Goal: Communication & Community: Ask a question

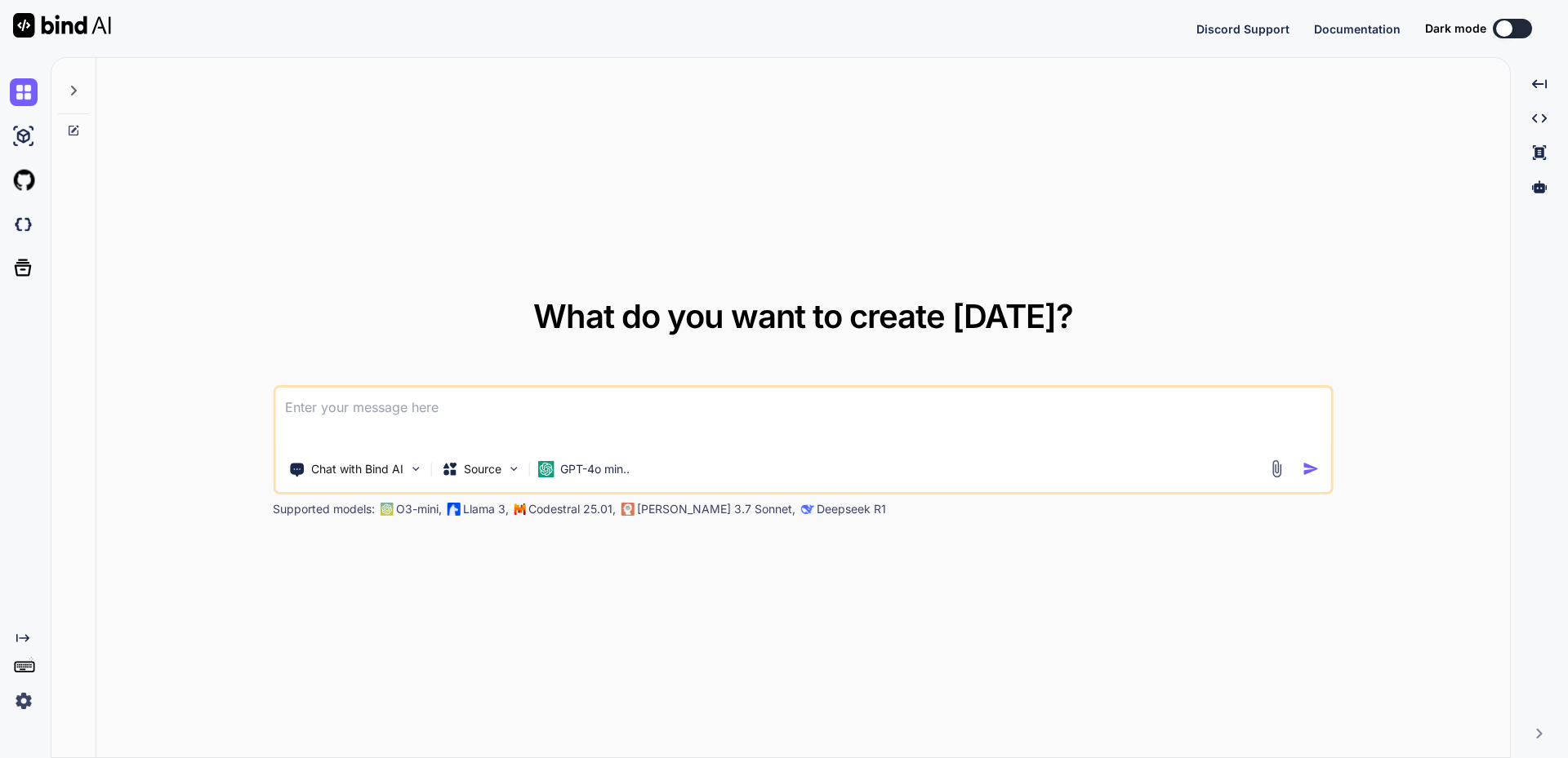
click at [17, 701] on img at bounding box center [23, 701] width 27 height 27
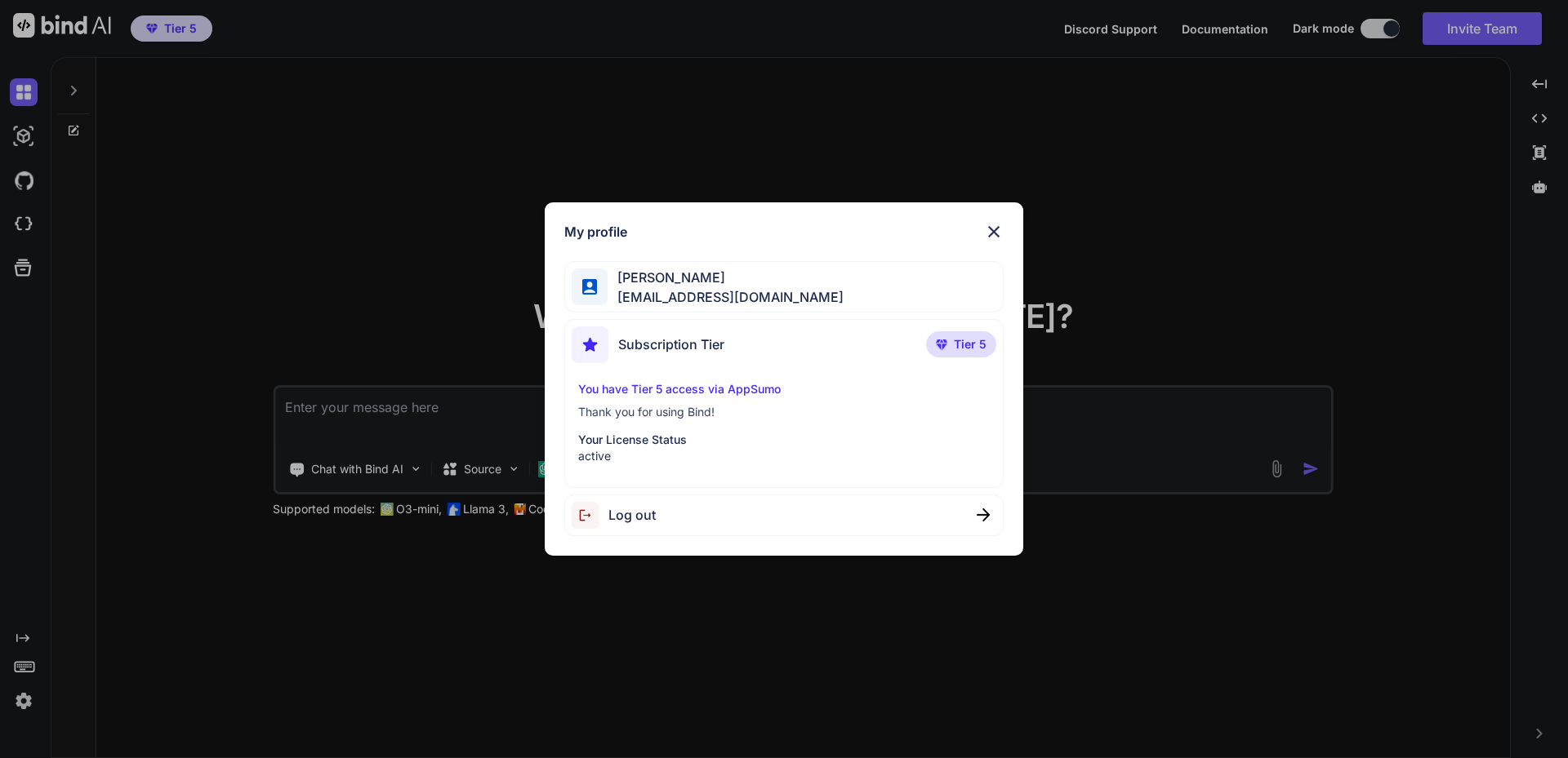
click at [999, 225] on img at bounding box center [994, 232] width 20 height 20
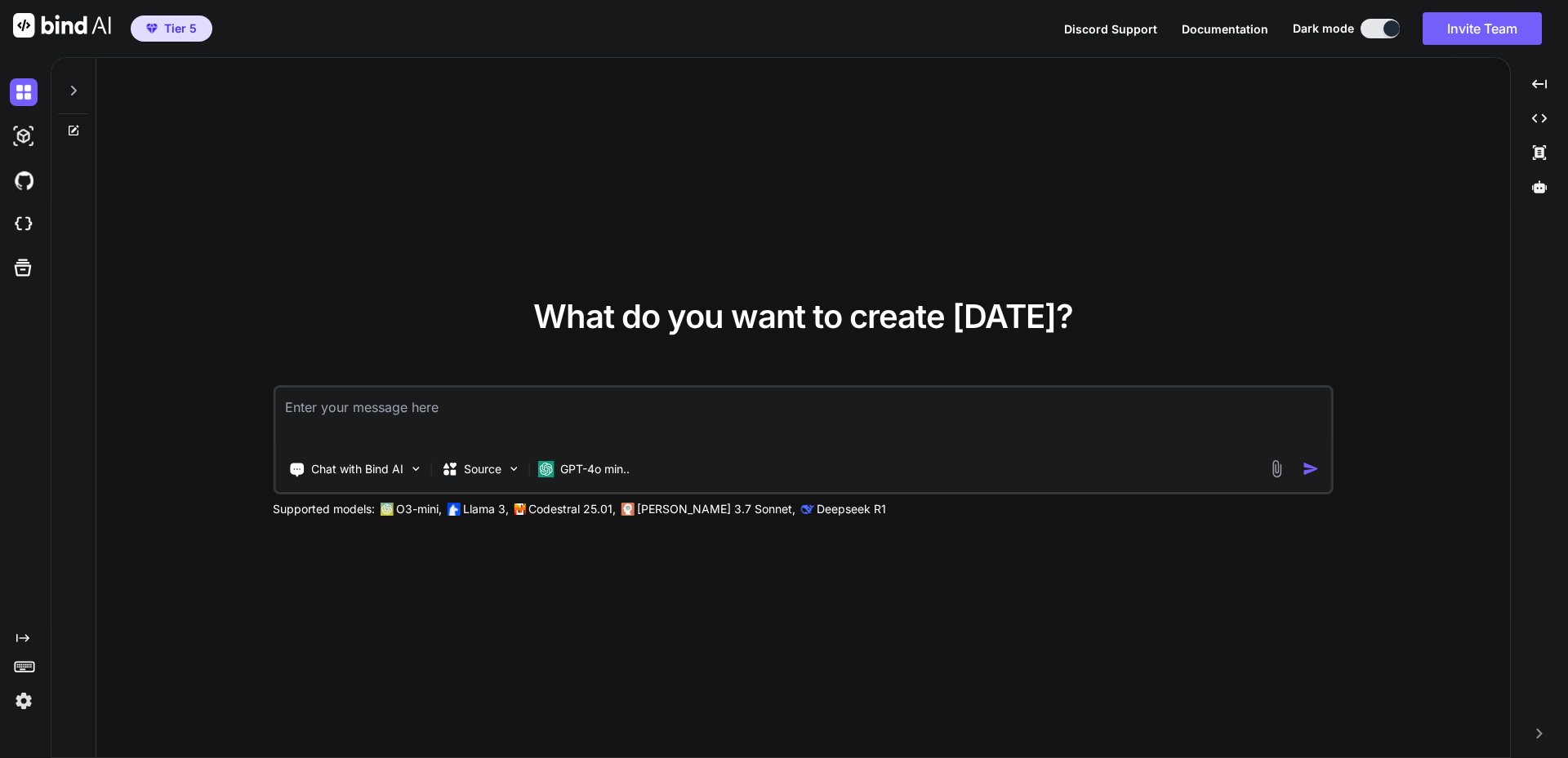
click at [85, 94] on div at bounding box center [73, 87] width 31 height 57
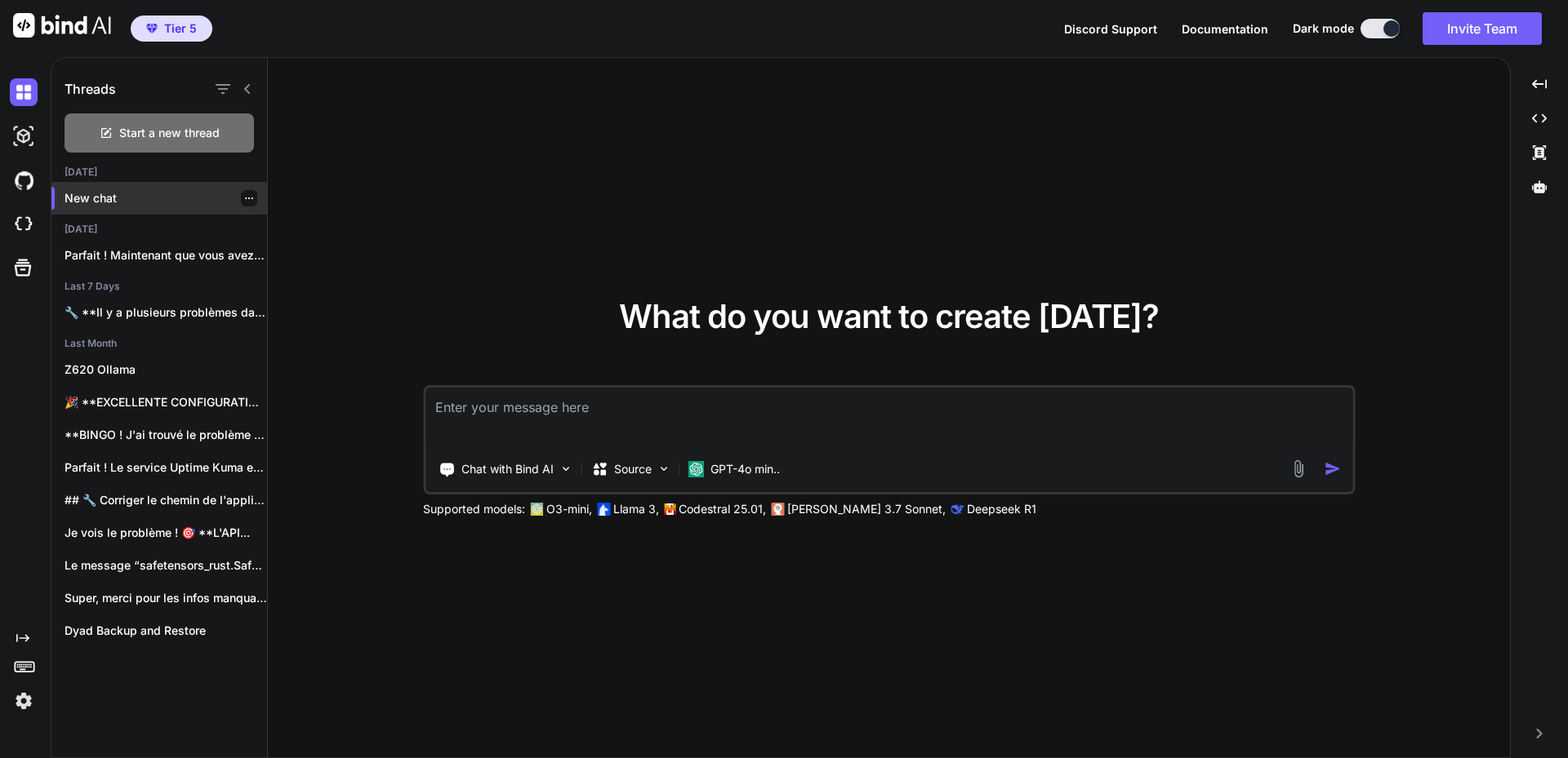
click at [136, 188] on div "New chat" at bounding box center [159, 198] width 216 height 32
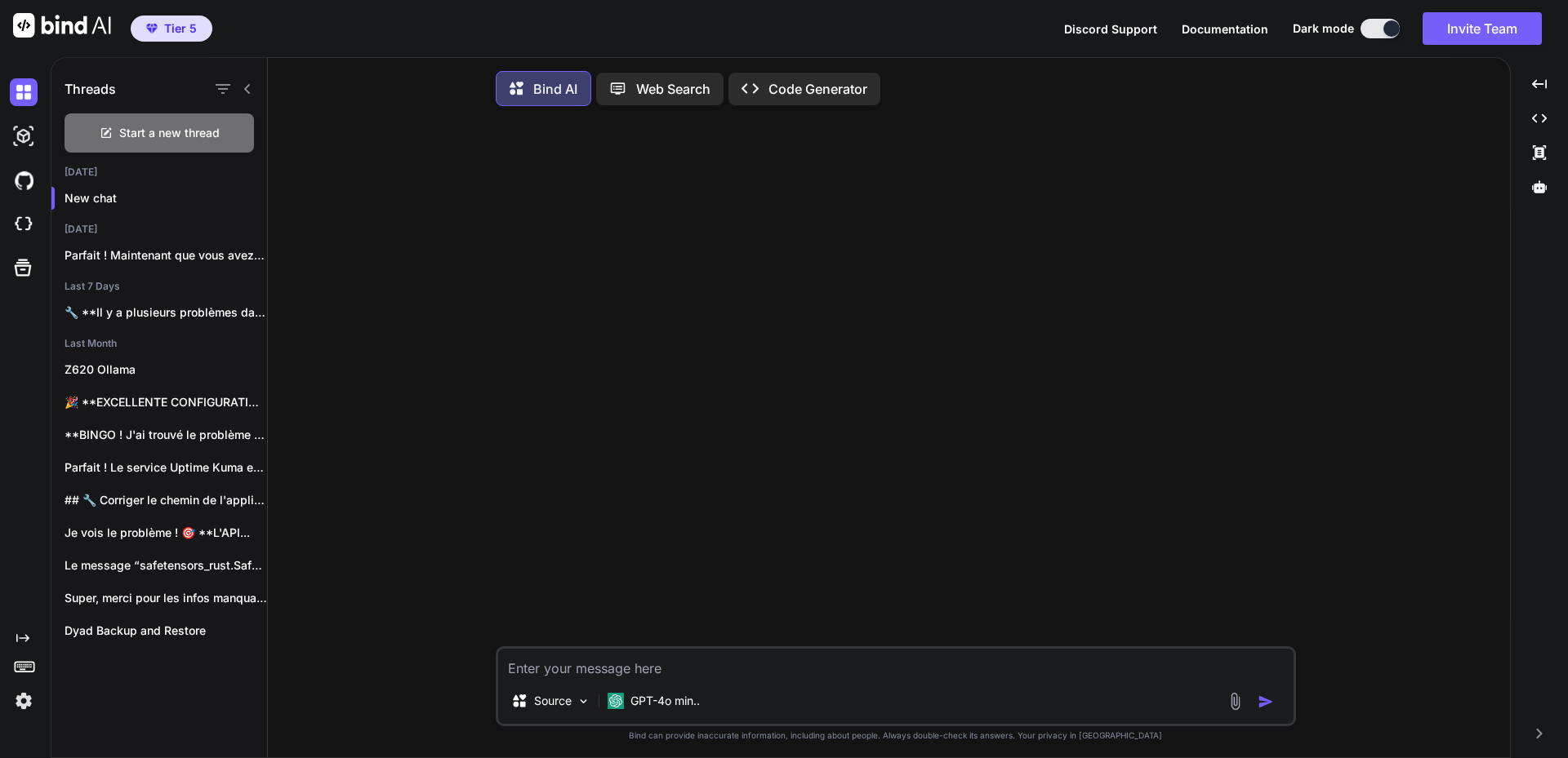
click at [603, 664] on textarea at bounding box center [896, 663] width 796 height 29
type textarea "x"
type textarea "I just bought a plan and my control pannel needs this : Accessible Port: If you…"
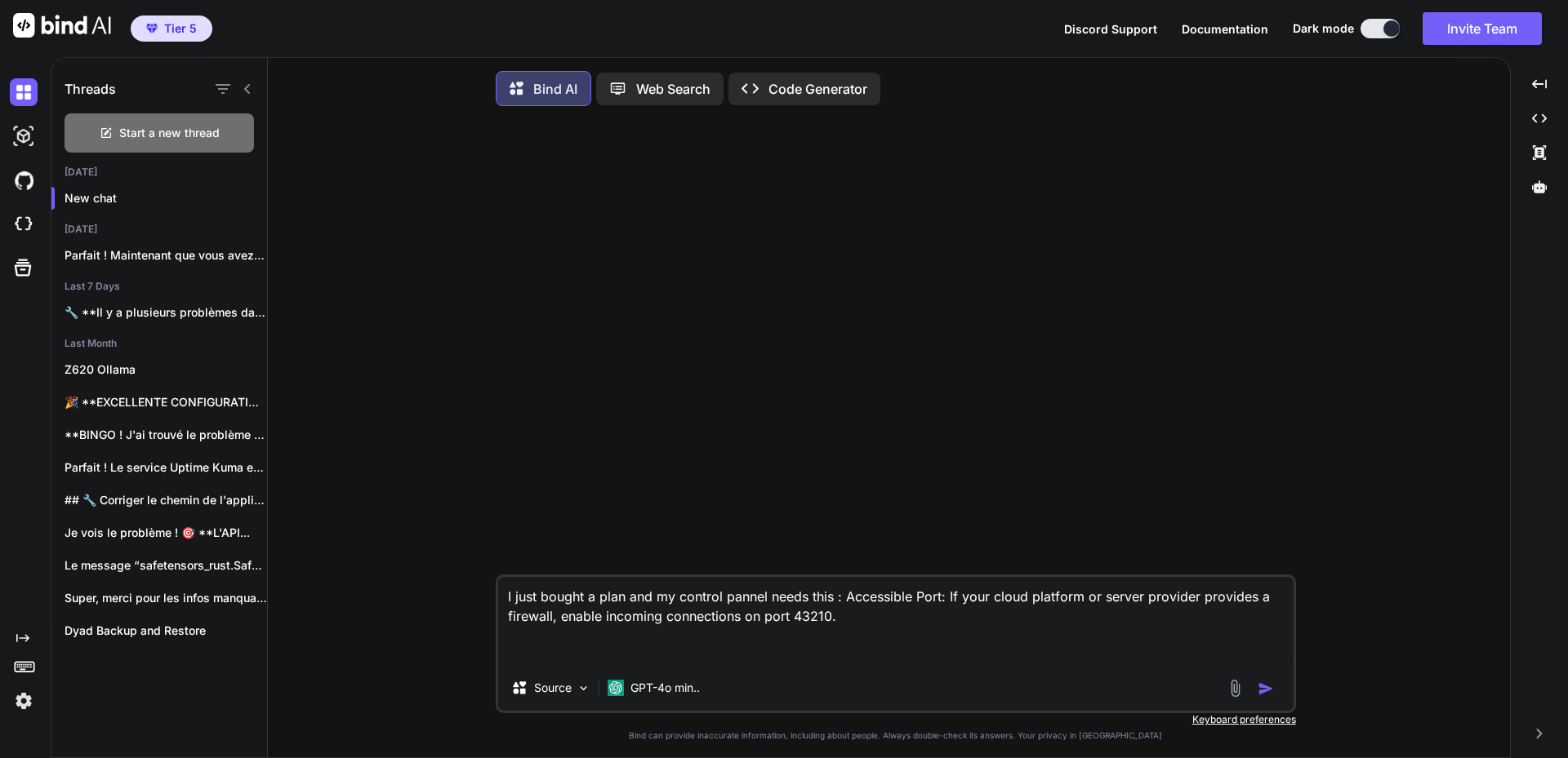
type textarea "x"
type textarea "I just bought a plan and my control pannel needs this : Accessible Port: If you…"
type textarea "x"
type textarea "I just bought a plan and my control pannel needs this : Accessible Port: If you…"
type textarea "x"
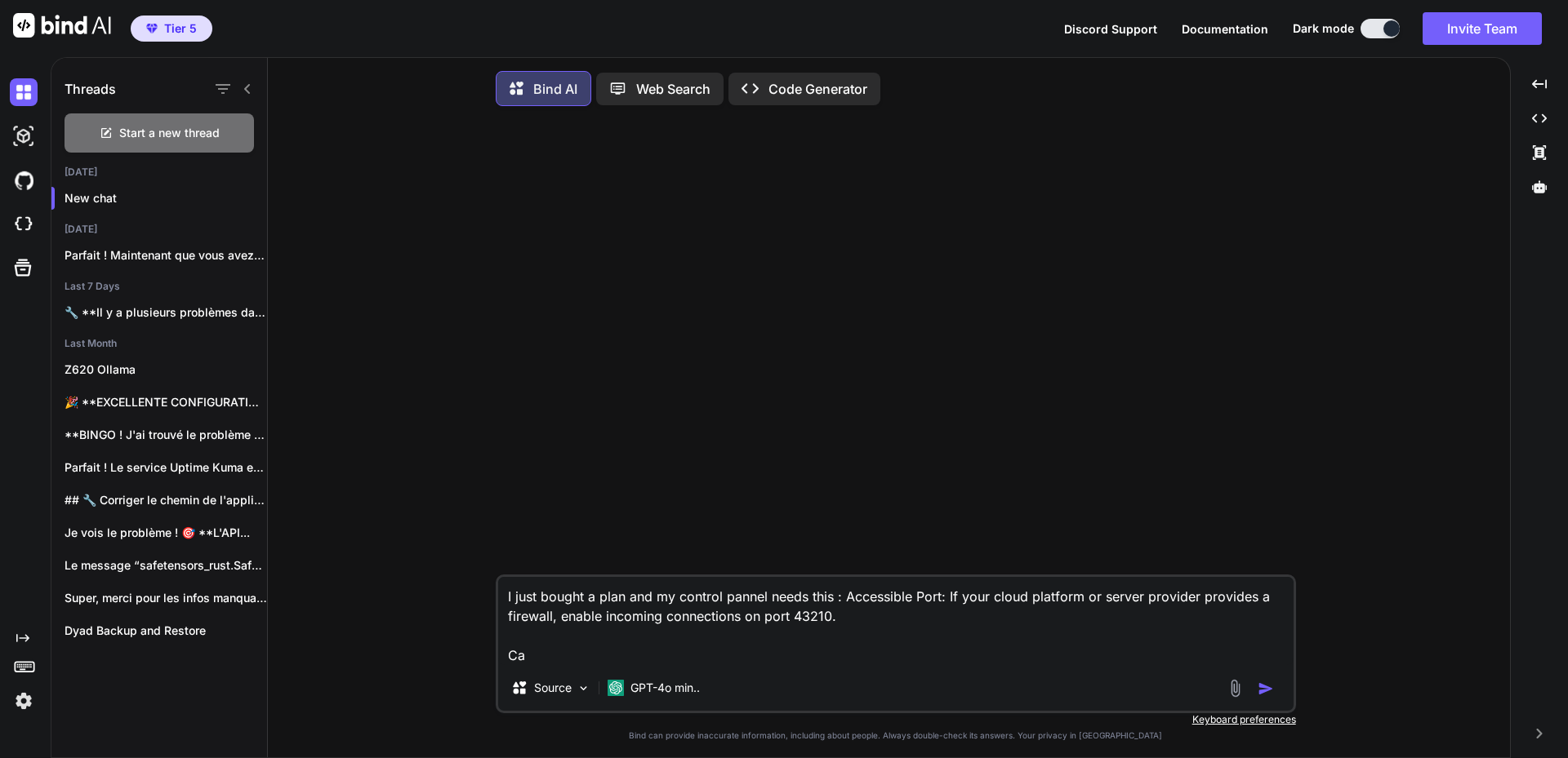
type textarea "I just bought a plan and my control pannel needs this : Accessible Port: If you…"
type textarea "x"
type textarea "I just bought a plan and my control pannel needs this : Accessible Port: If you…"
type textarea "x"
type textarea "I just bought a plan and my control pannel needs this : Accessible Port: If you…"
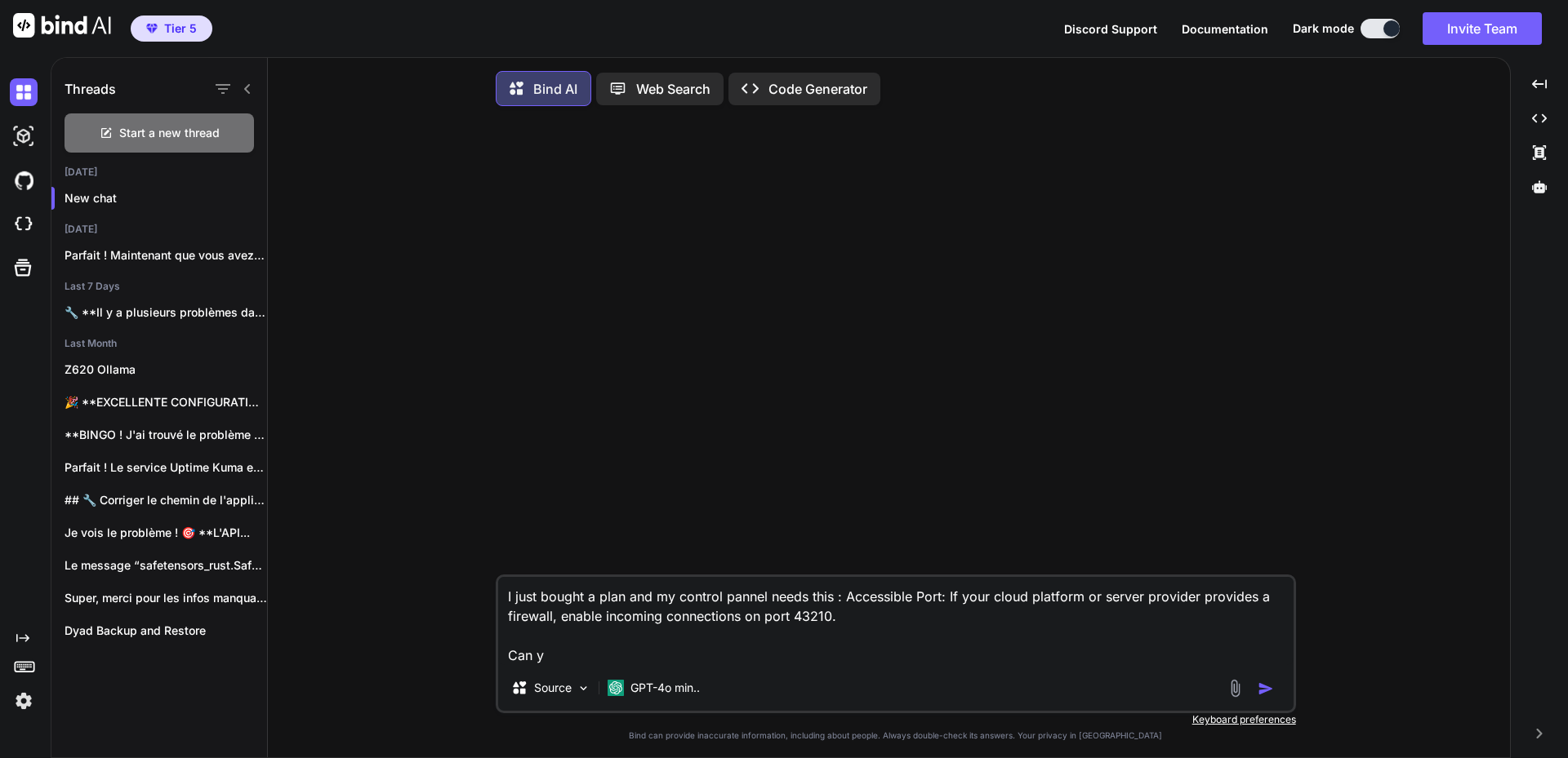
type textarea "x"
type textarea "I just bought a plan and my control pannel needs this : Accessible Port: If you…"
type textarea "x"
type textarea "I just bought a plan and my control pannel needs this : Accessible Port: If you…"
type textarea "x"
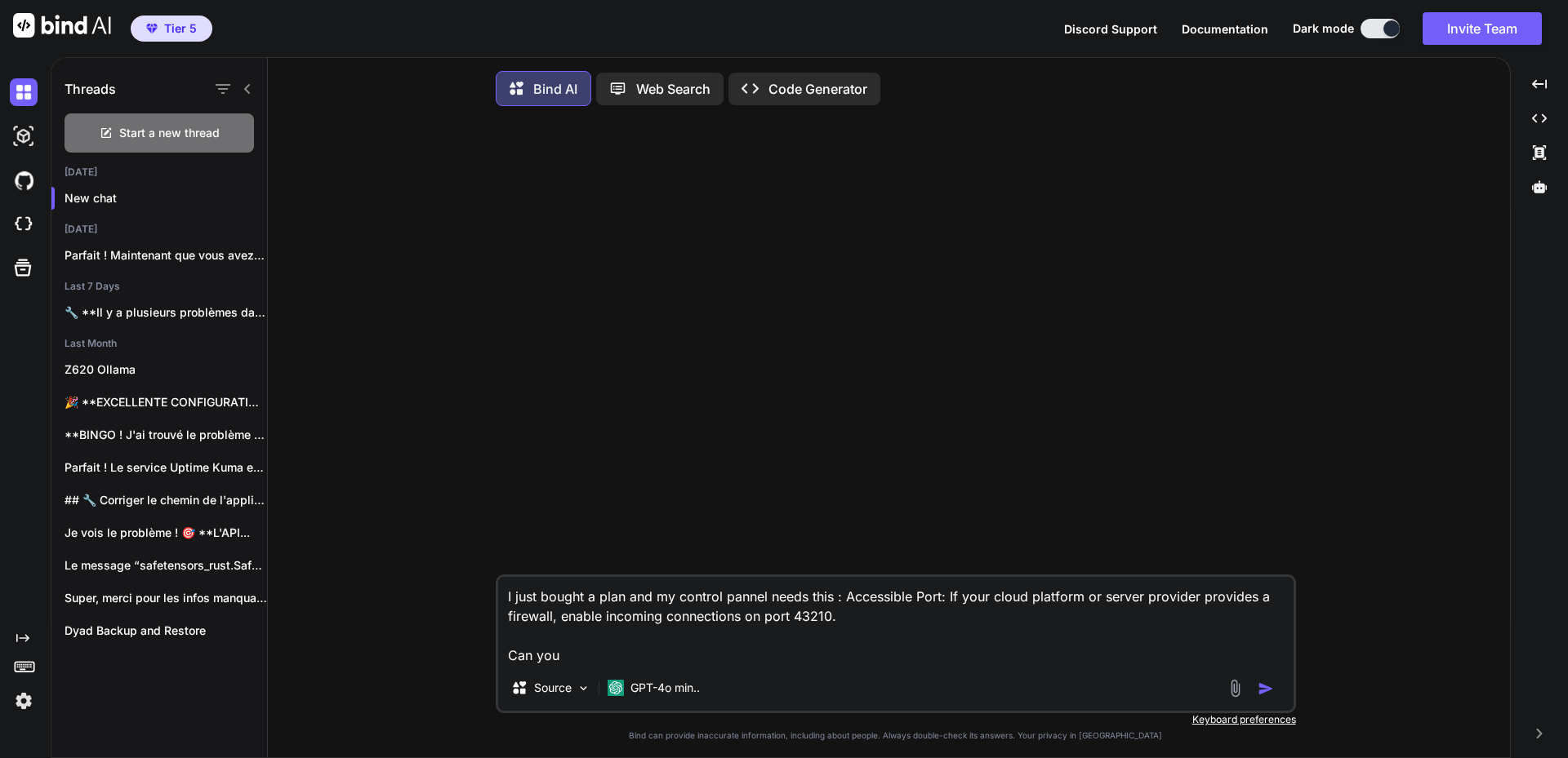
type textarea "I just bought a plan and my control pannel needs this : Accessible Port: If you…"
type textarea "x"
type textarea "I just bought a plan and my control pannel needs this : Accessible Port: If you…"
type textarea "x"
type textarea "I just bought a plan and my control pannel needs this : Accessible Port: If you…"
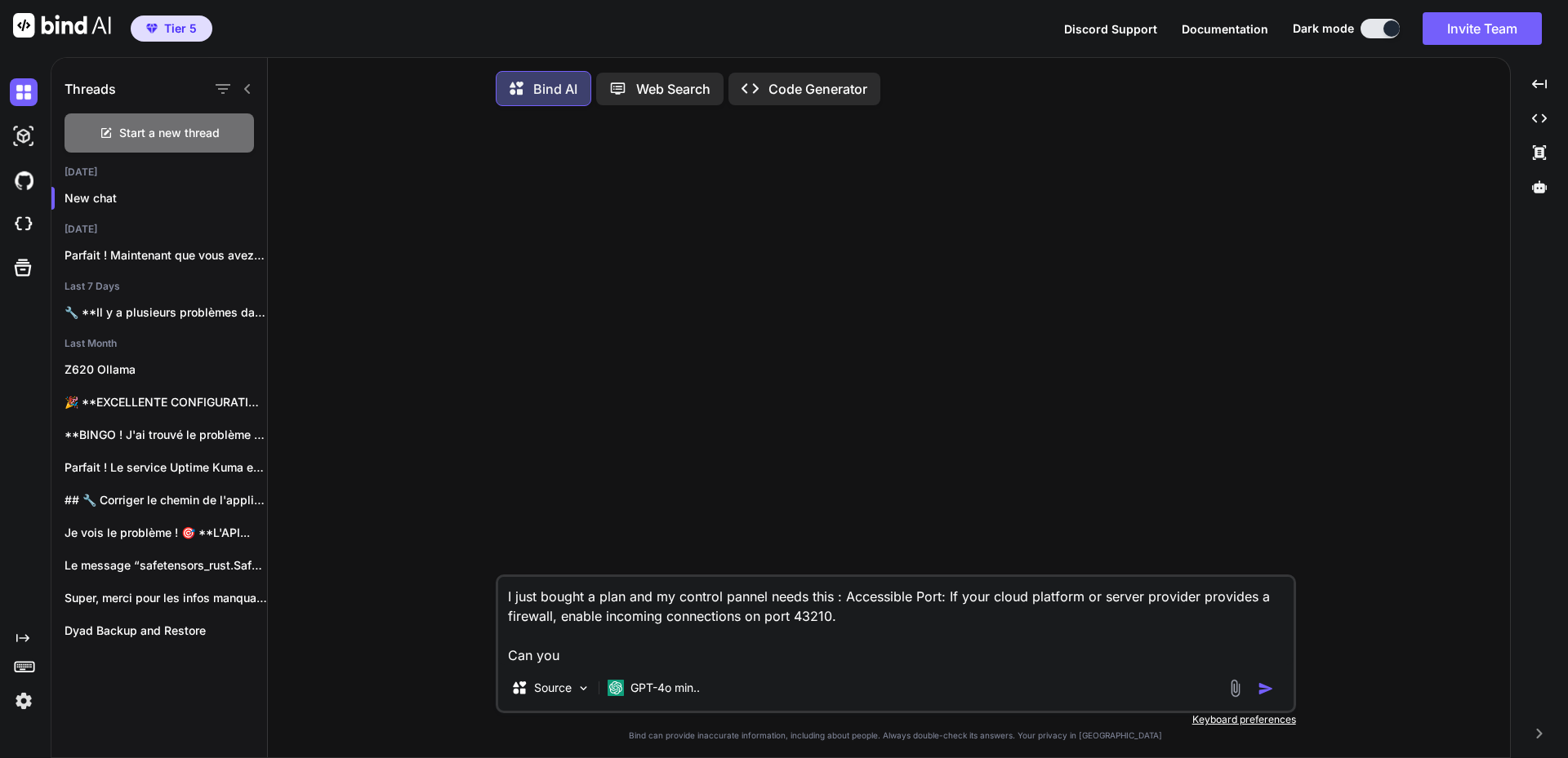
type textarea "x"
type textarea "I just bought a plan and my control pannel needs this : Accessible Port: If you…"
type textarea "x"
type textarea "I just bought a plan and my control pannel needs this : Accessible Port: If you…"
type textarea "x"
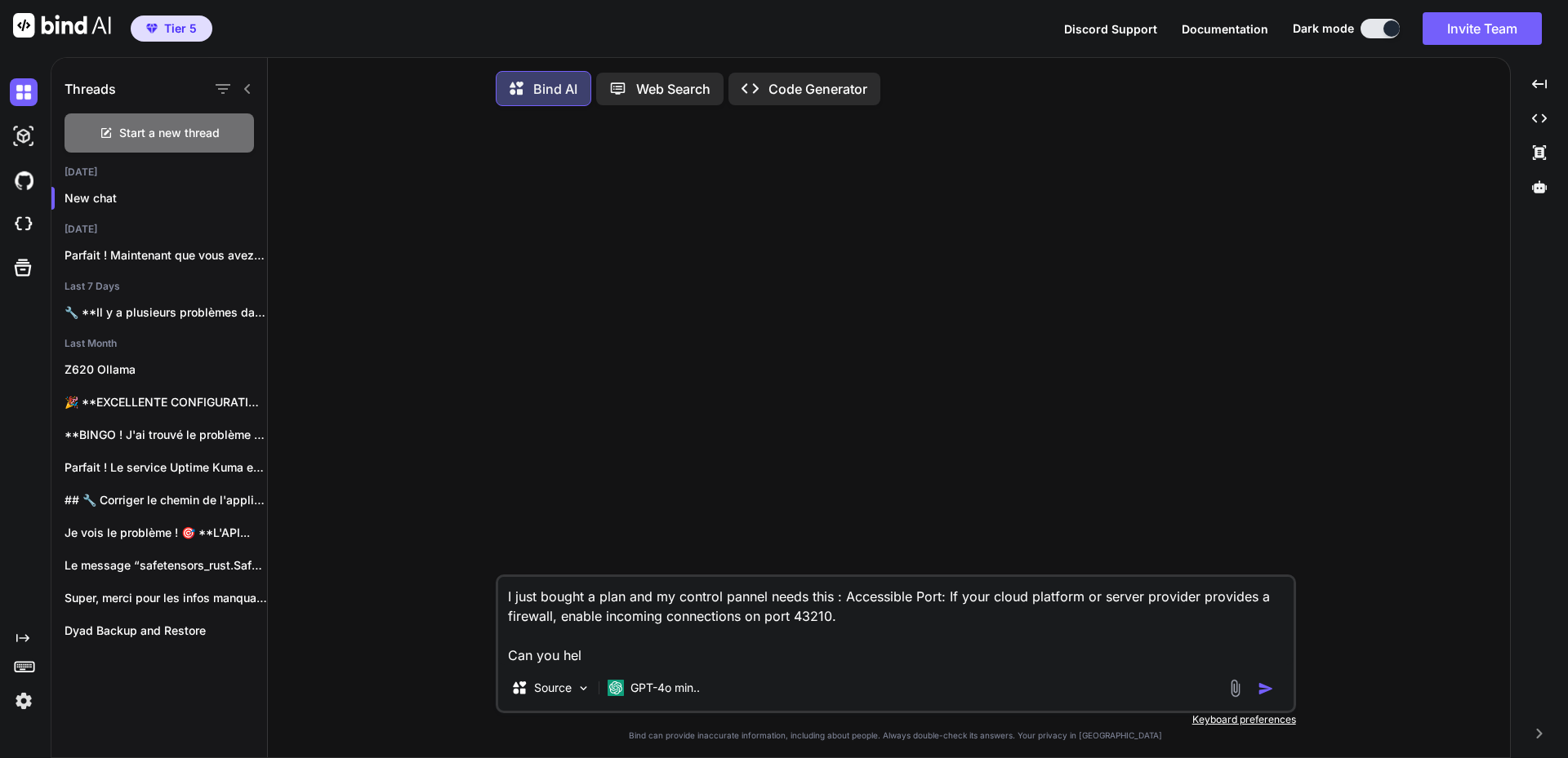
type textarea "I just bought a plan and my control pannel needs this : Accessible Port: If you…"
type textarea "x"
type textarea "I just bought a plan and my control pannel needs this : Accessible Port: If you…"
type textarea "x"
type textarea "I just bought a plan and my control pannel needs this : Accessible Port: If you…"
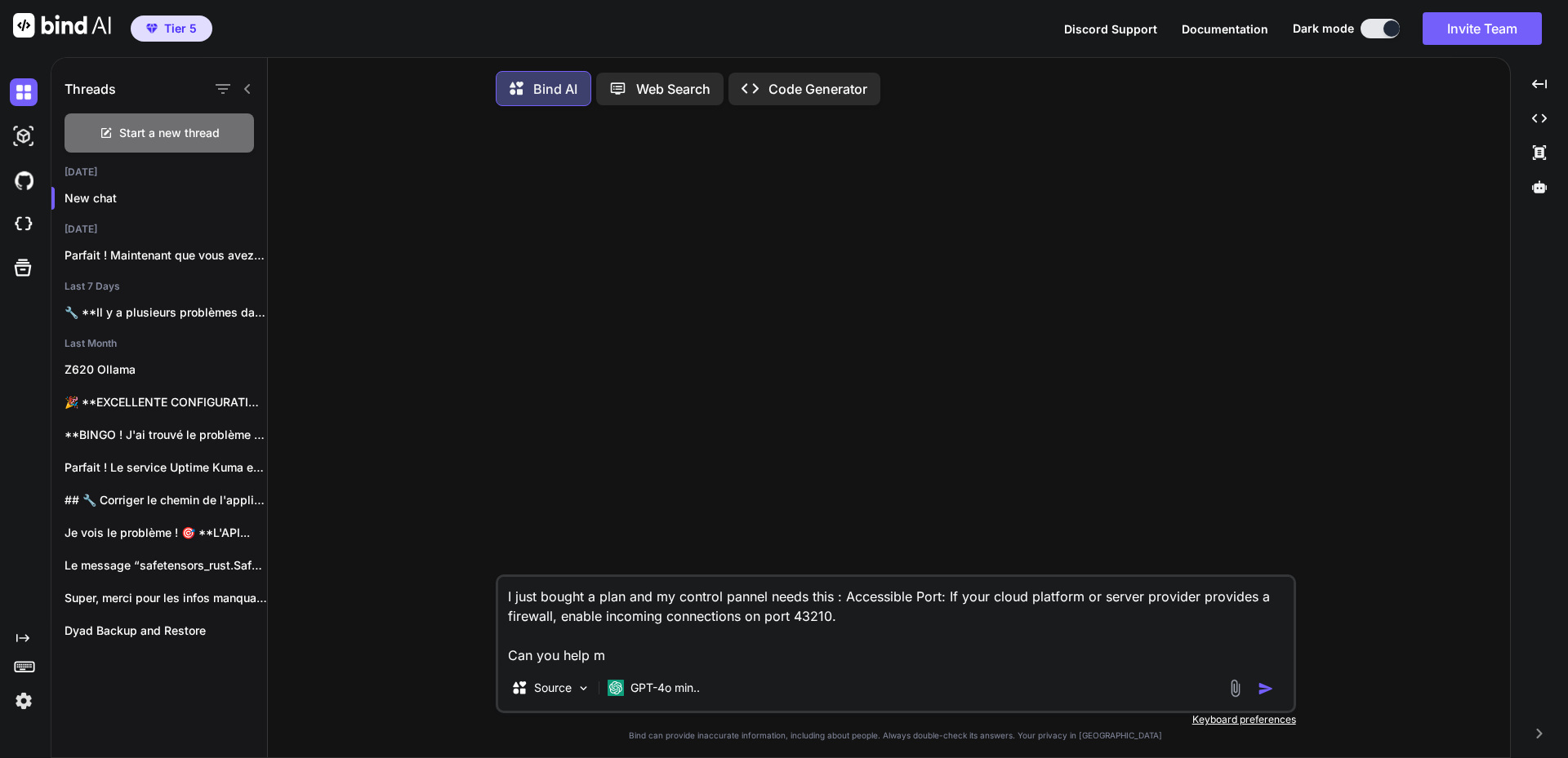
type textarea "x"
type textarea "I just bought a plan and my control pannel needs this : Accessible Port: If you…"
type textarea "x"
type textarea "I just bought a plan and my control pannel needs this : Accessible Port: If you…"
type textarea "x"
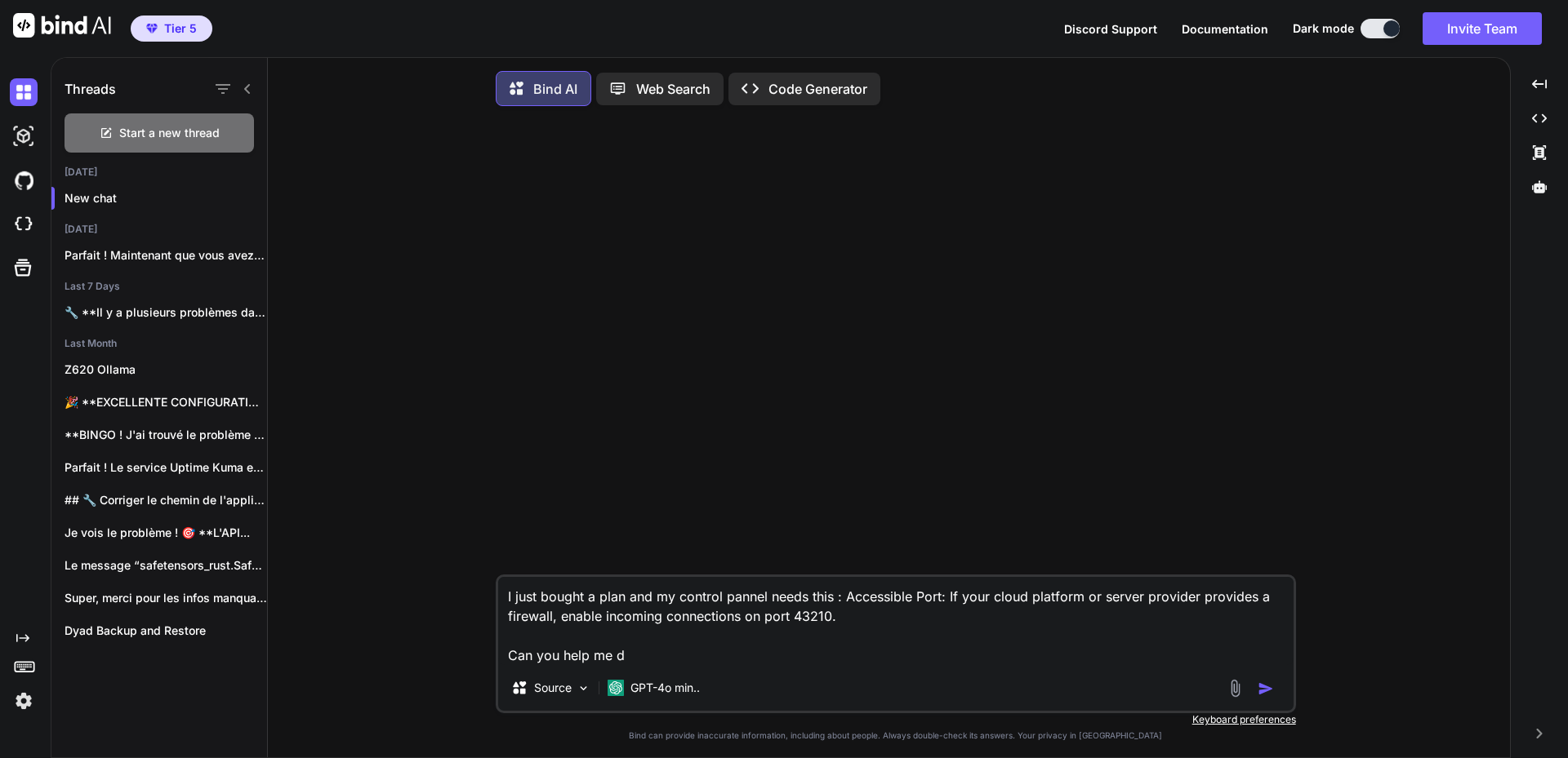
type textarea "I just bought a plan and my control pannel needs this : Accessible Port: If you…"
type textarea "x"
type textarea "I just bought a plan and my control pannel needs this : Accessible Port: If you…"
type textarea "x"
type textarea "I just bought a plan and my control pannel needs this : Accessible Port: If you…"
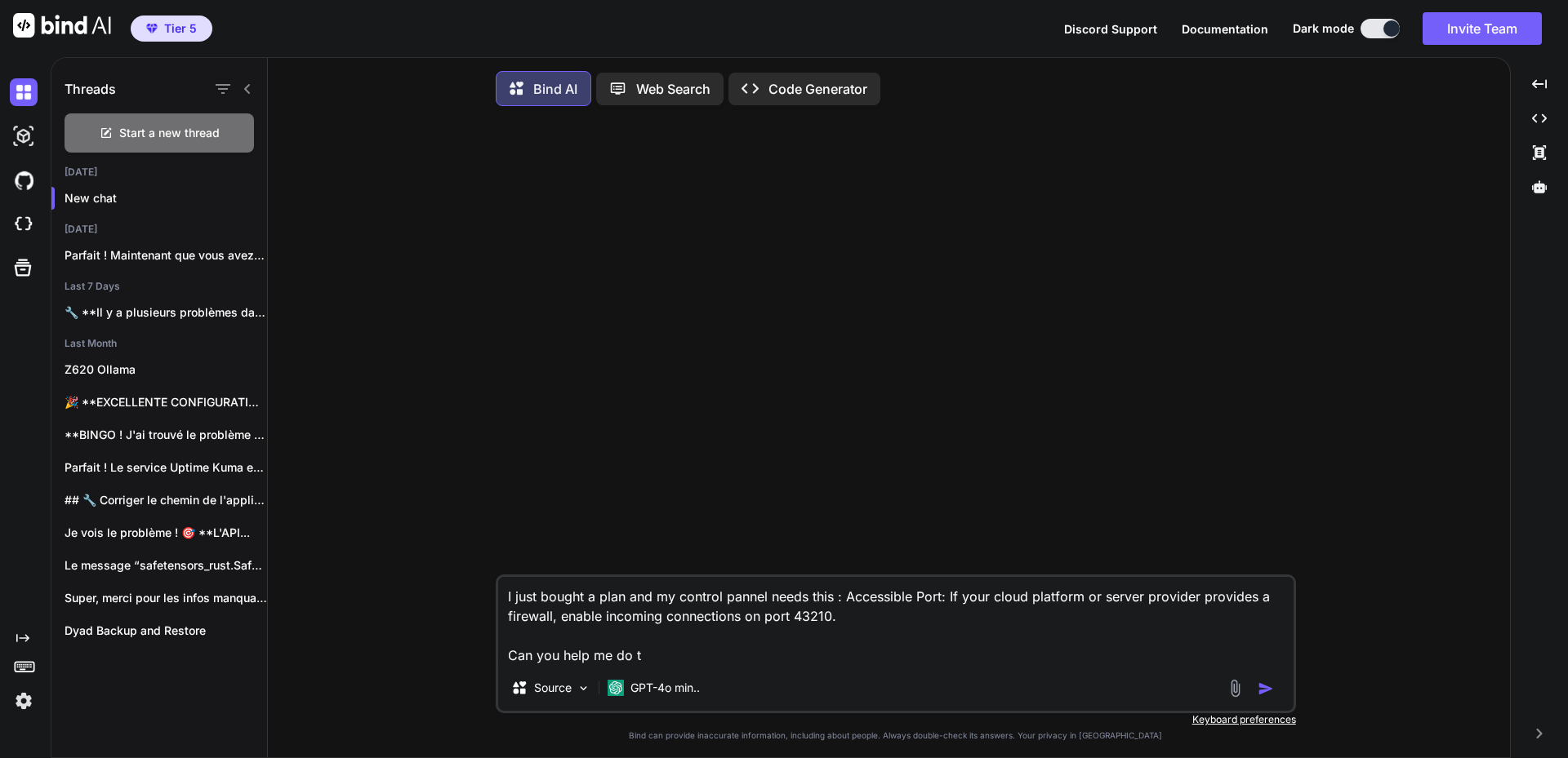
type textarea "x"
type textarea "I just bought a plan and my control pannel needs this : Accessible Port: If you…"
type textarea "x"
type textarea "I just bought a plan and my control pannel needs this : Accessible Port: If you…"
type textarea "x"
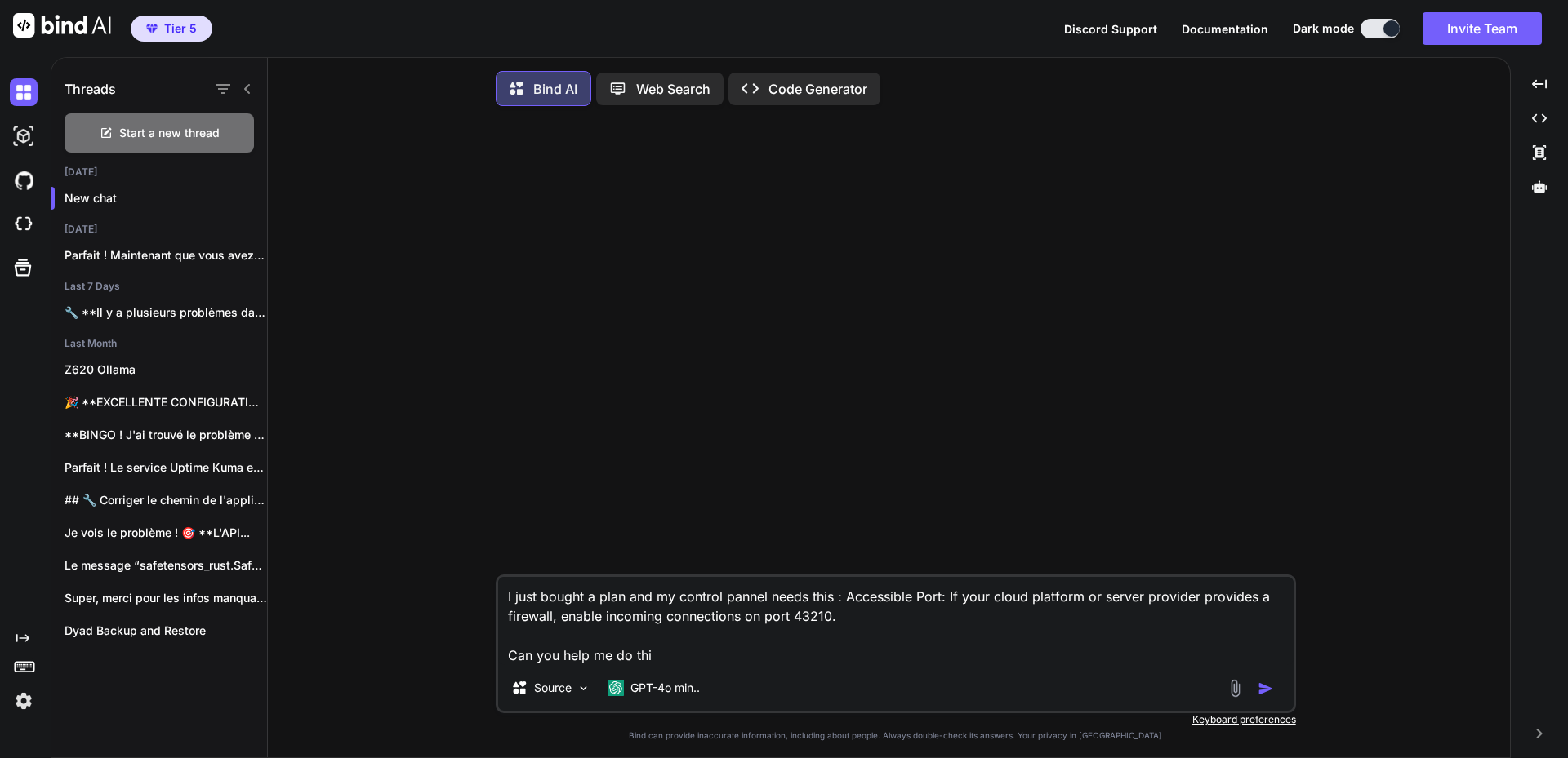
type textarea "I just bought a plan and my control pannel needs this : Accessible Port: If you…"
type textarea "x"
type textarea "I just bought a plan and my control pannel needs this : Accessible Port: If you…"
type textarea "x"
type textarea "I just bought a plan and my control pannel needs this : Accessible Port: If you…"
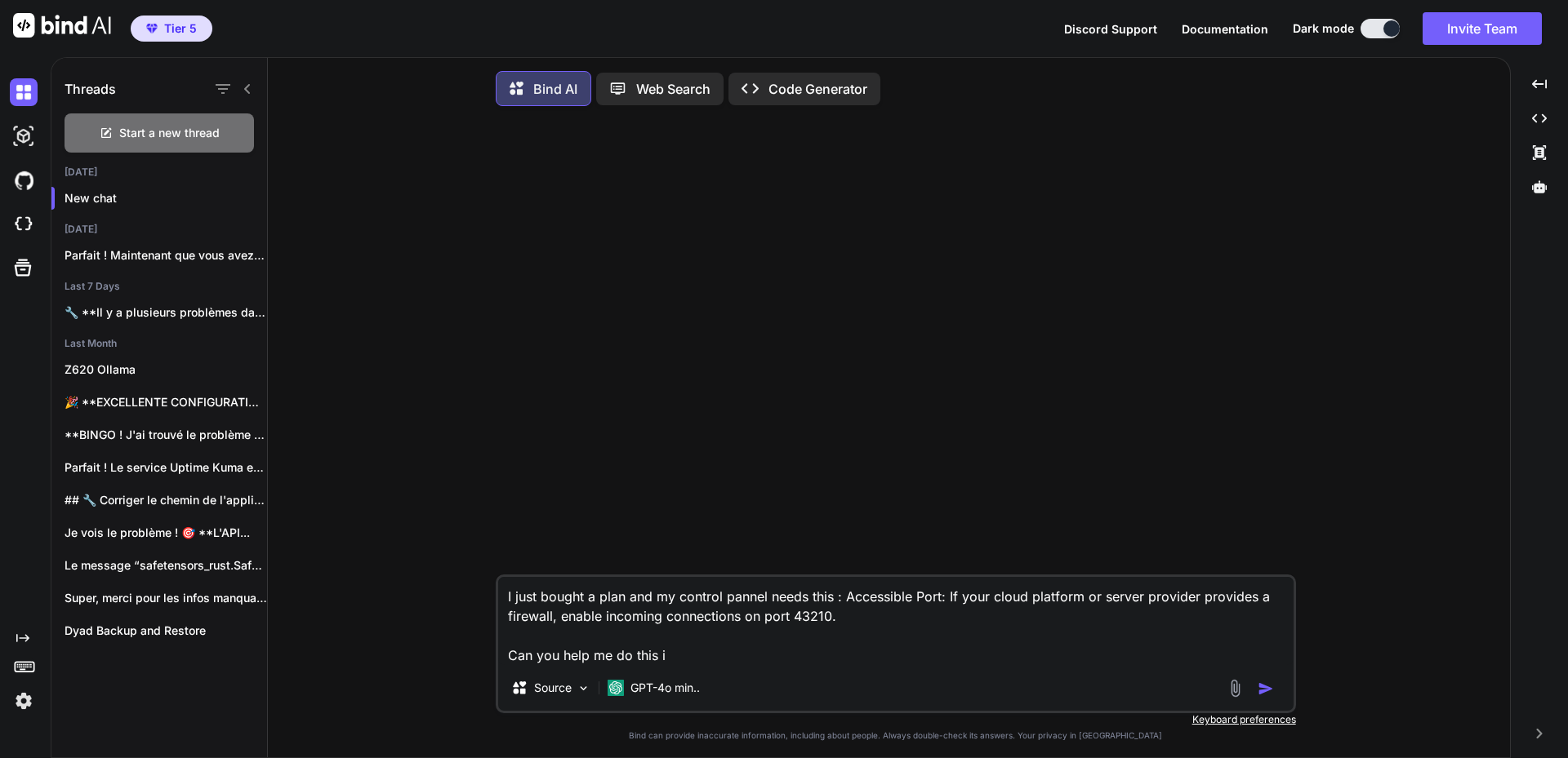
type textarea "x"
type textarea "I just bought a plan and my control pannel needs this : Accessible Port: If you…"
type textarea "x"
type textarea "I just bought a plan and my control pannel needs this : Accessible Port: If you…"
type textarea "x"
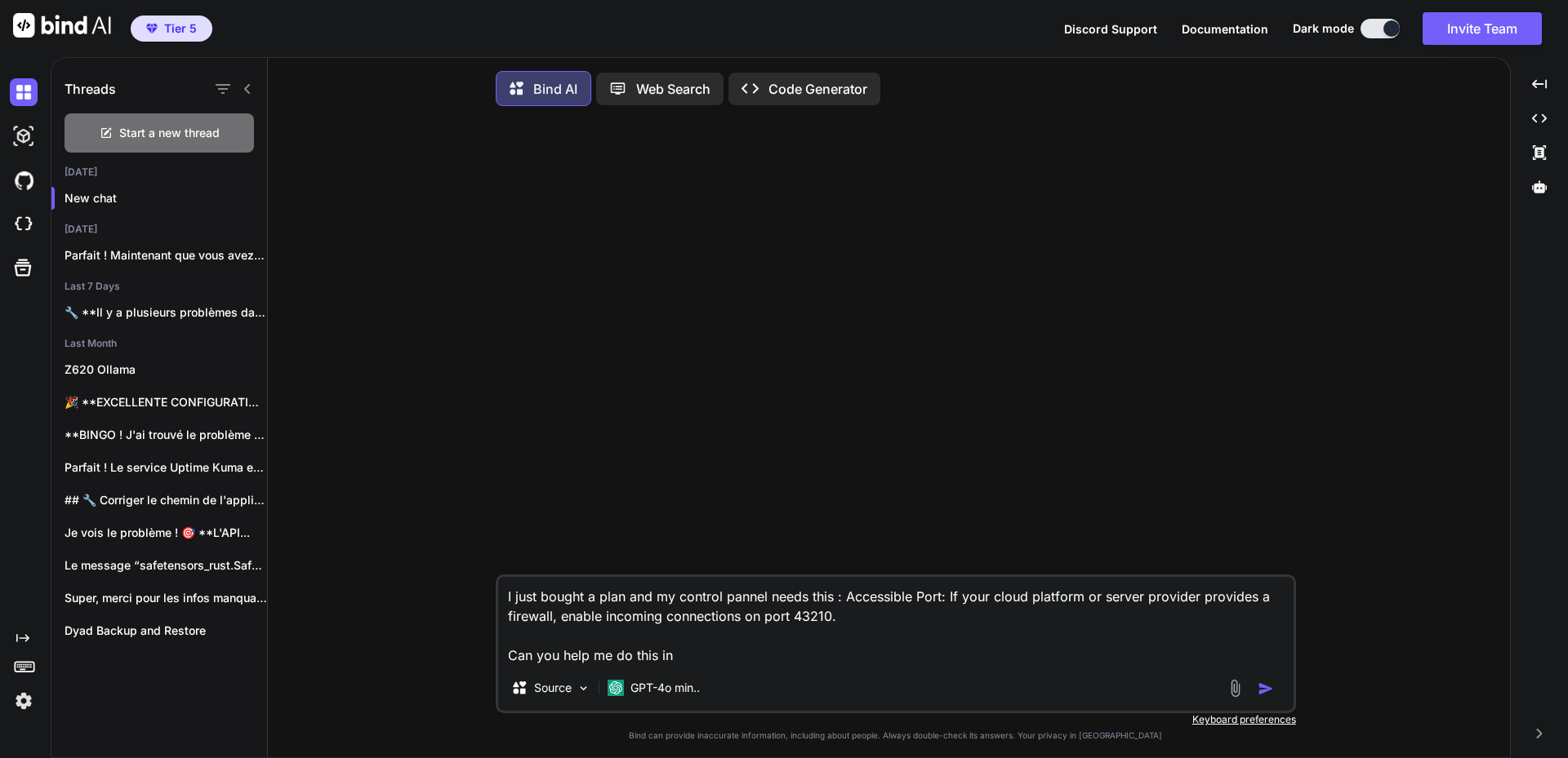
type textarea "I just bought a plan and my control pannel needs this : Accessible Port: If you…"
type textarea "x"
type textarea "I just bought a plan and my control pannel needs this : Accessible Port: If you…"
type textarea "x"
type textarea "I just bought a plan and my control pannel needs this : Accessible Port: If you…"
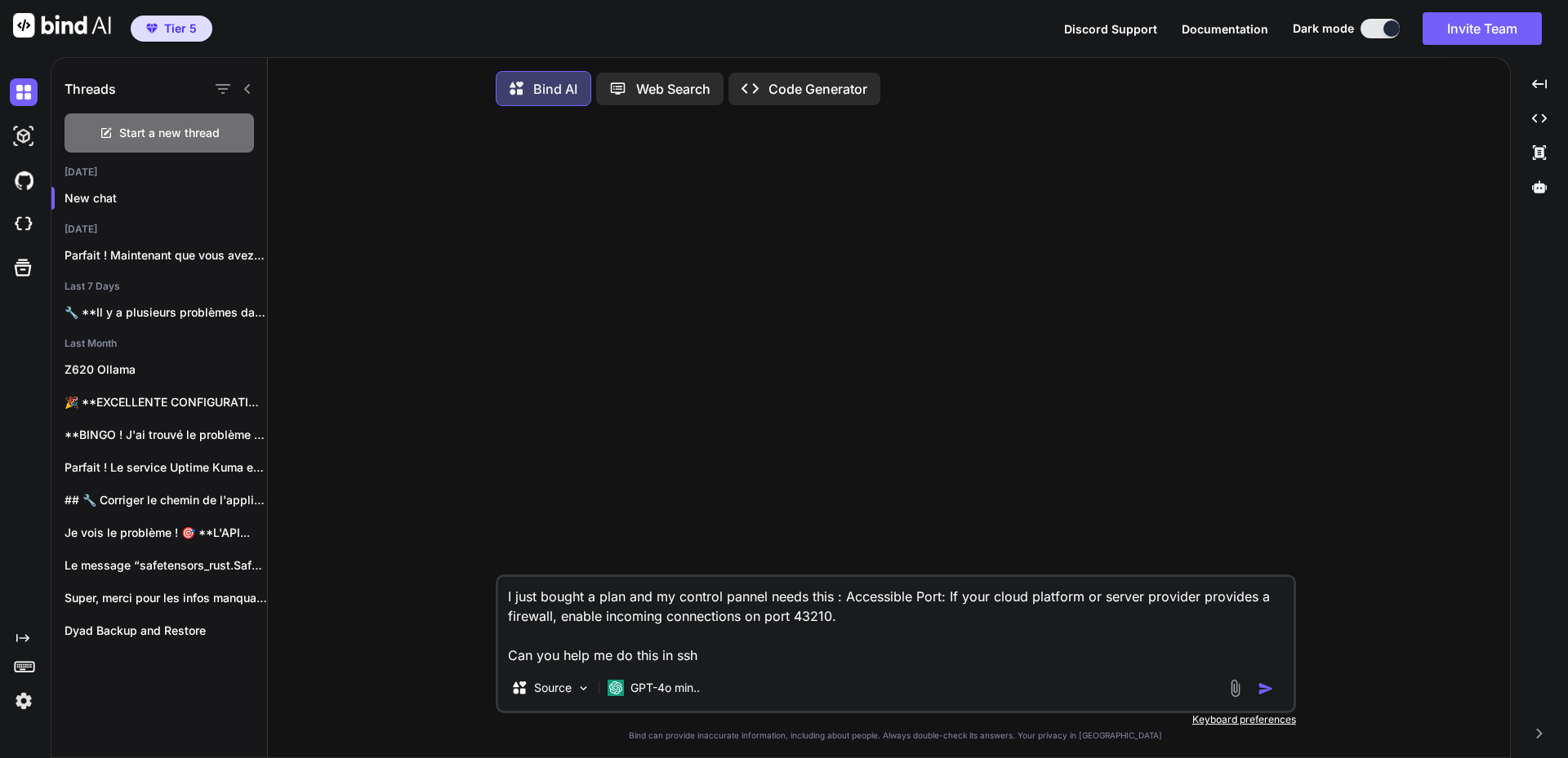
type textarea "x"
type textarea "I just bought a plan and my control pannel needs this : Accessible Port: If you…"
type textarea "x"
type textarea "I just bought a plan and my control pannel needs this : Accessible Port: If you…"
type textarea "x"
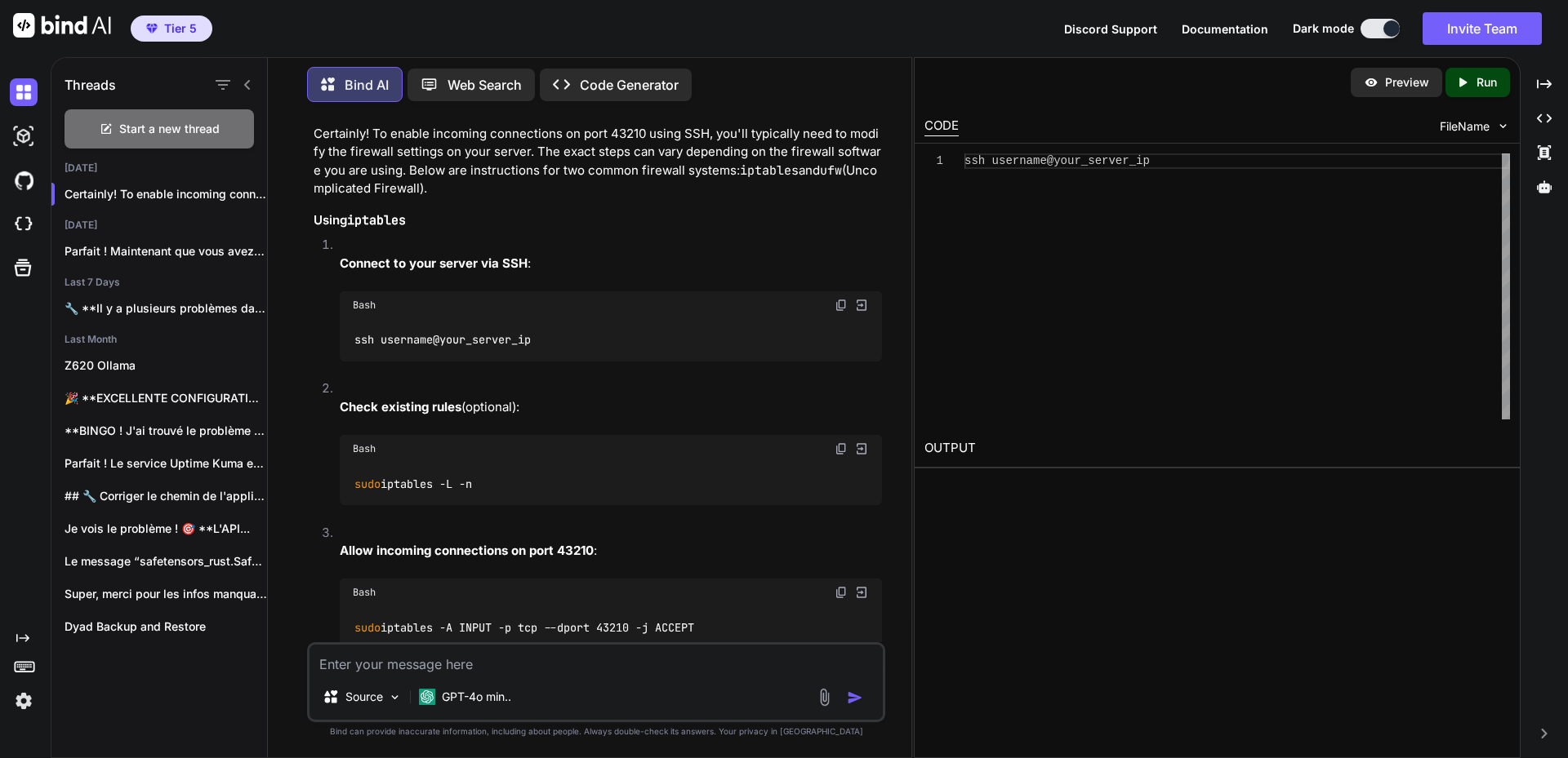
scroll to position [163, 0]
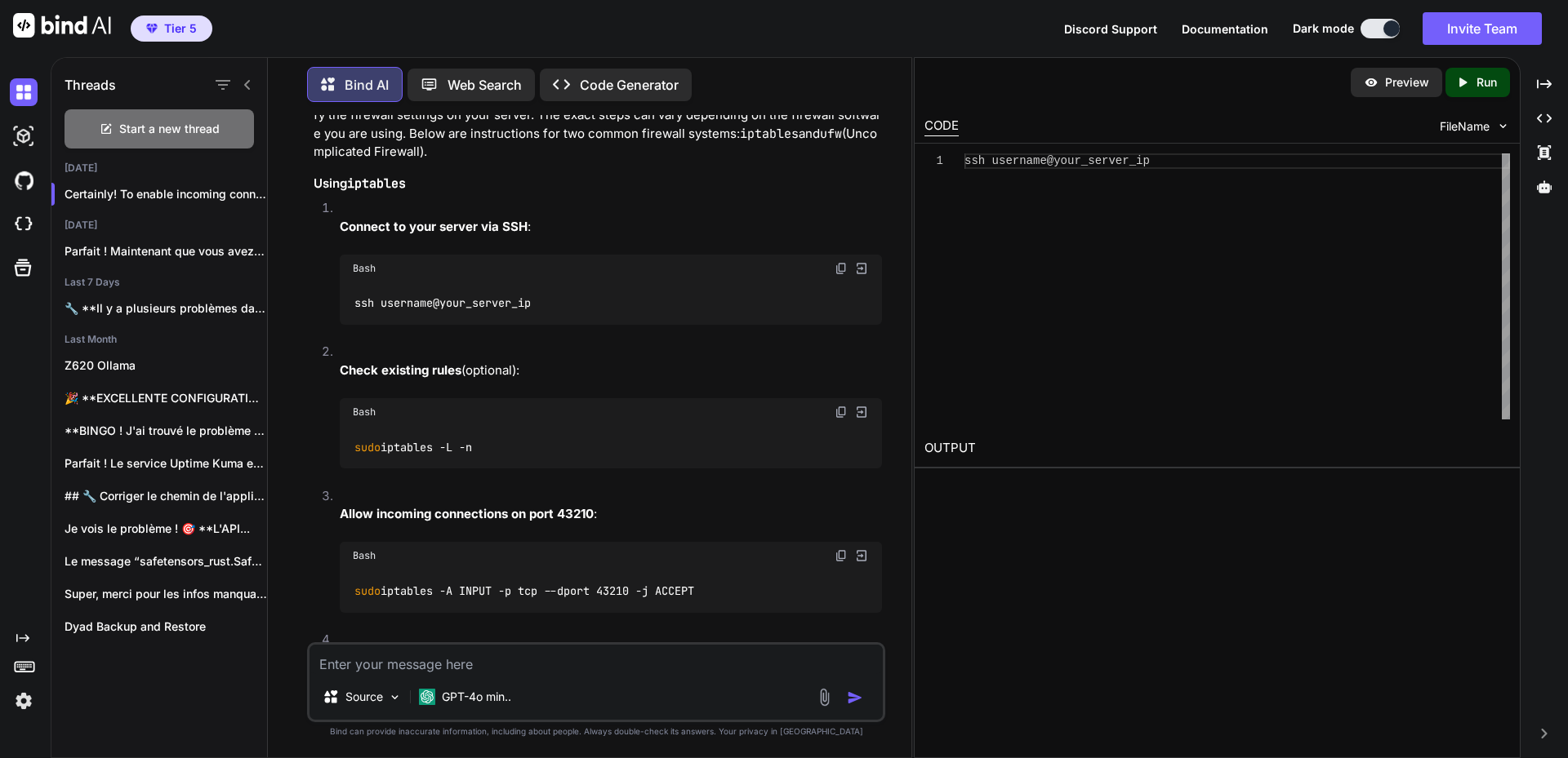
click at [844, 413] on img at bounding box center [841, 413] width 13 height 13
click at [547, 667] on textarea at bounding box center [596, 659] width 573 height 29
paste textarea "root@server1760090995:~# sudo iptables -L -n Chain INPUT (policy ACCEPT) target…"
type textarea "x"
type textarea "root@server1760090995:~# sudo iptables -L -n Chain INPUT (policy ACCEPT) target…"
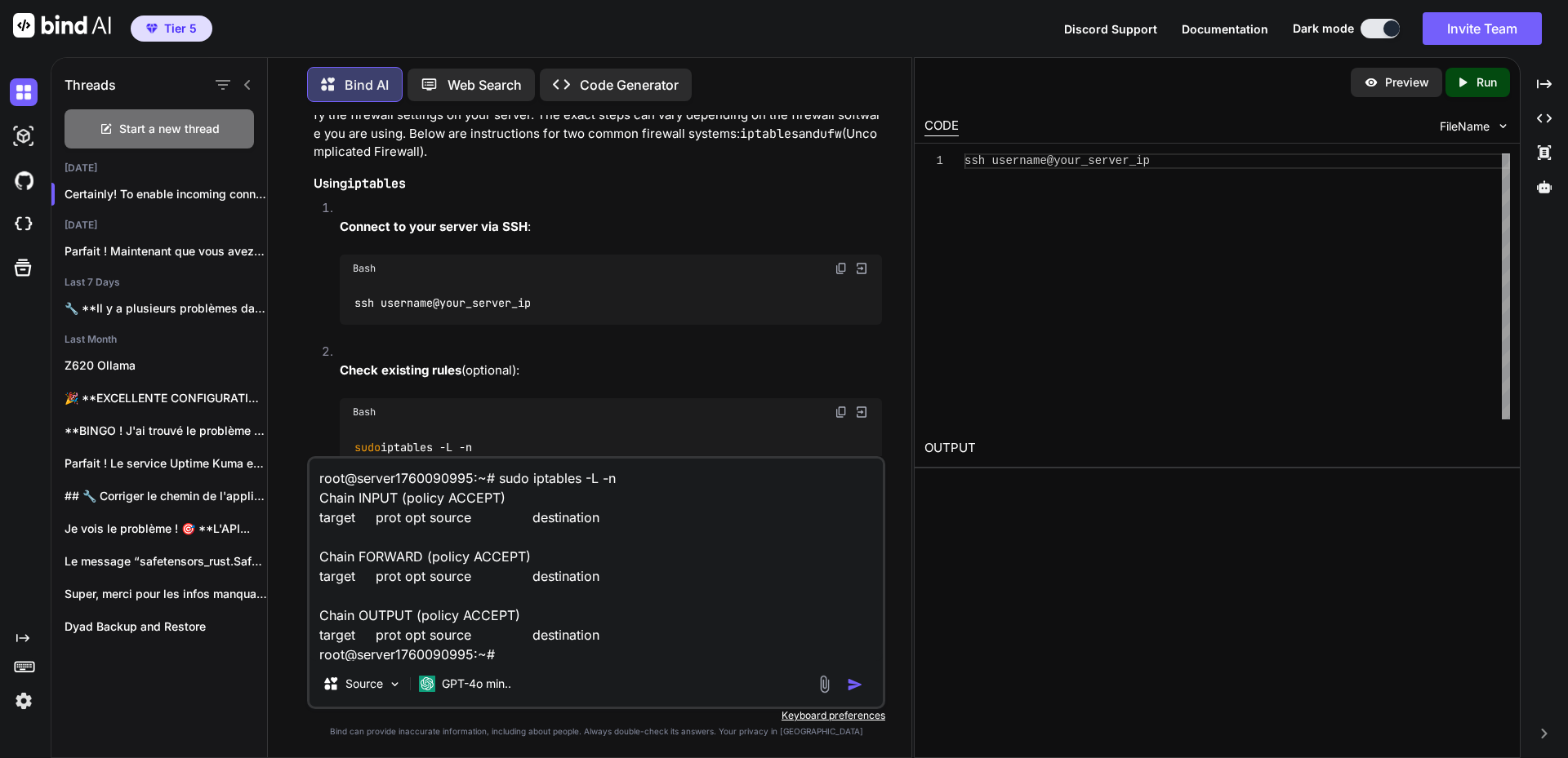
scroll to position [22, 0]
type textarea "x"
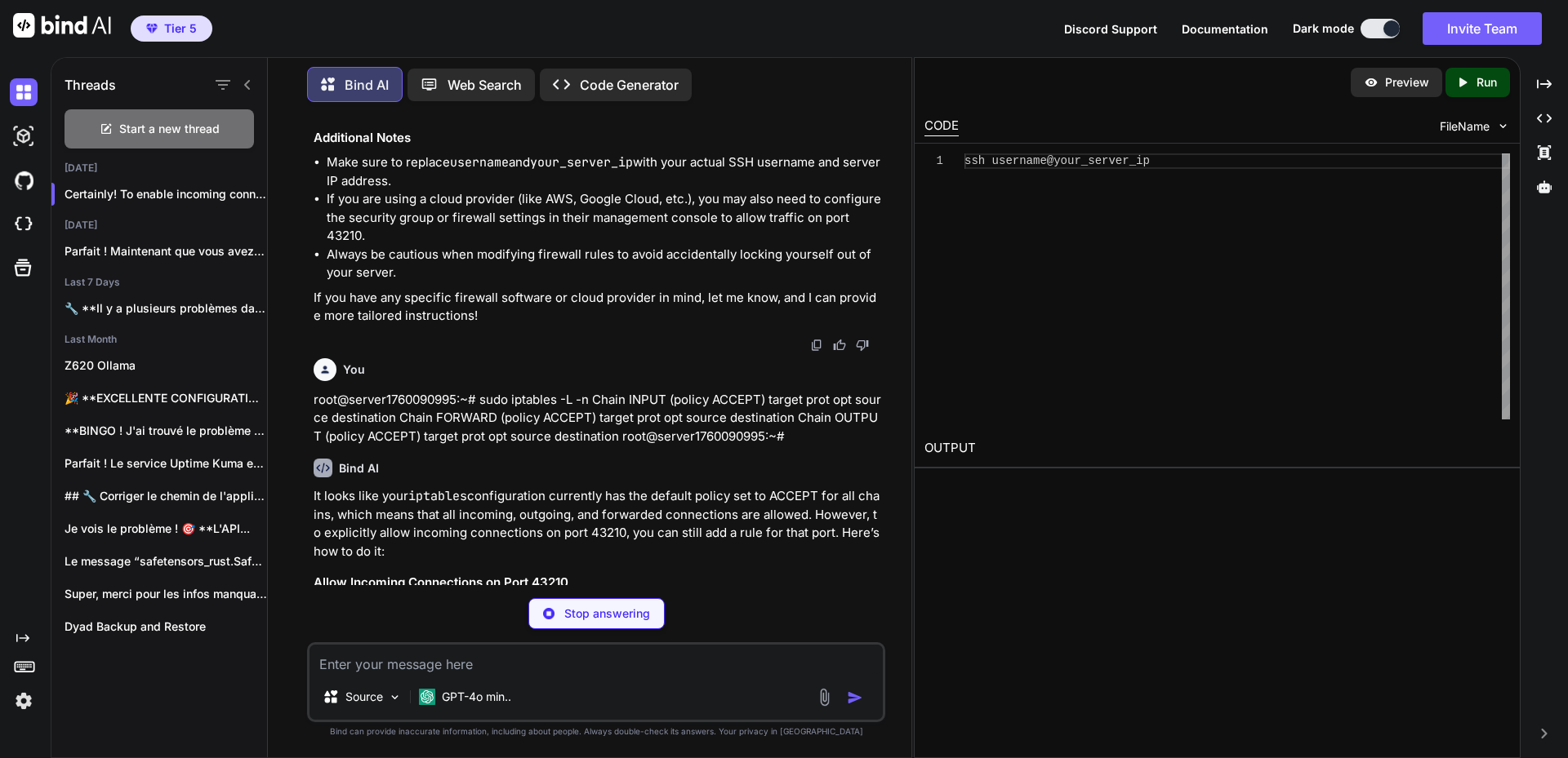
scroll to position [1950, 0]
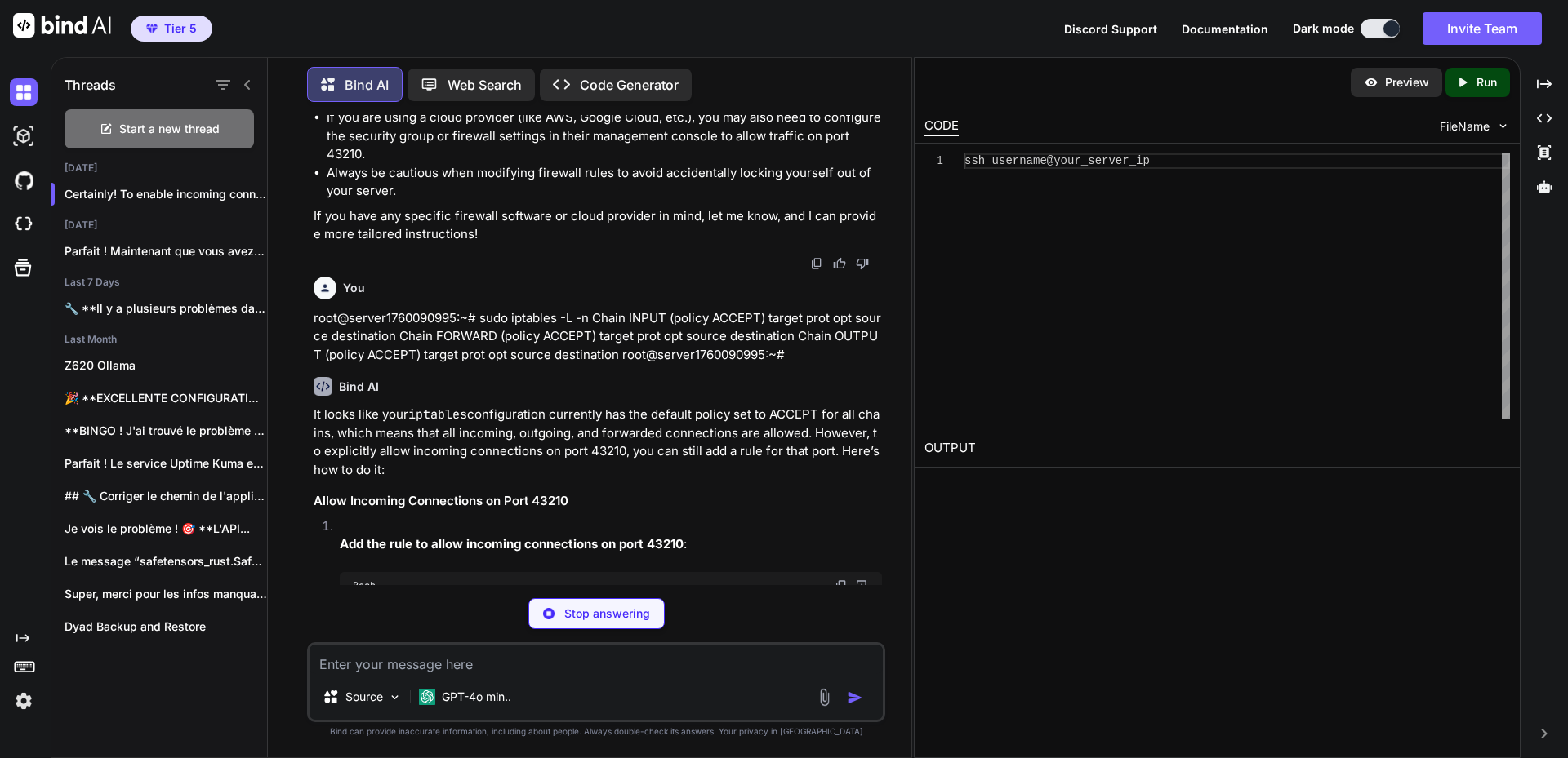
type textarea "x"
type textarea "sudo iptables -A INPUT -p tcp --dport 43210 -j ACCEPT"
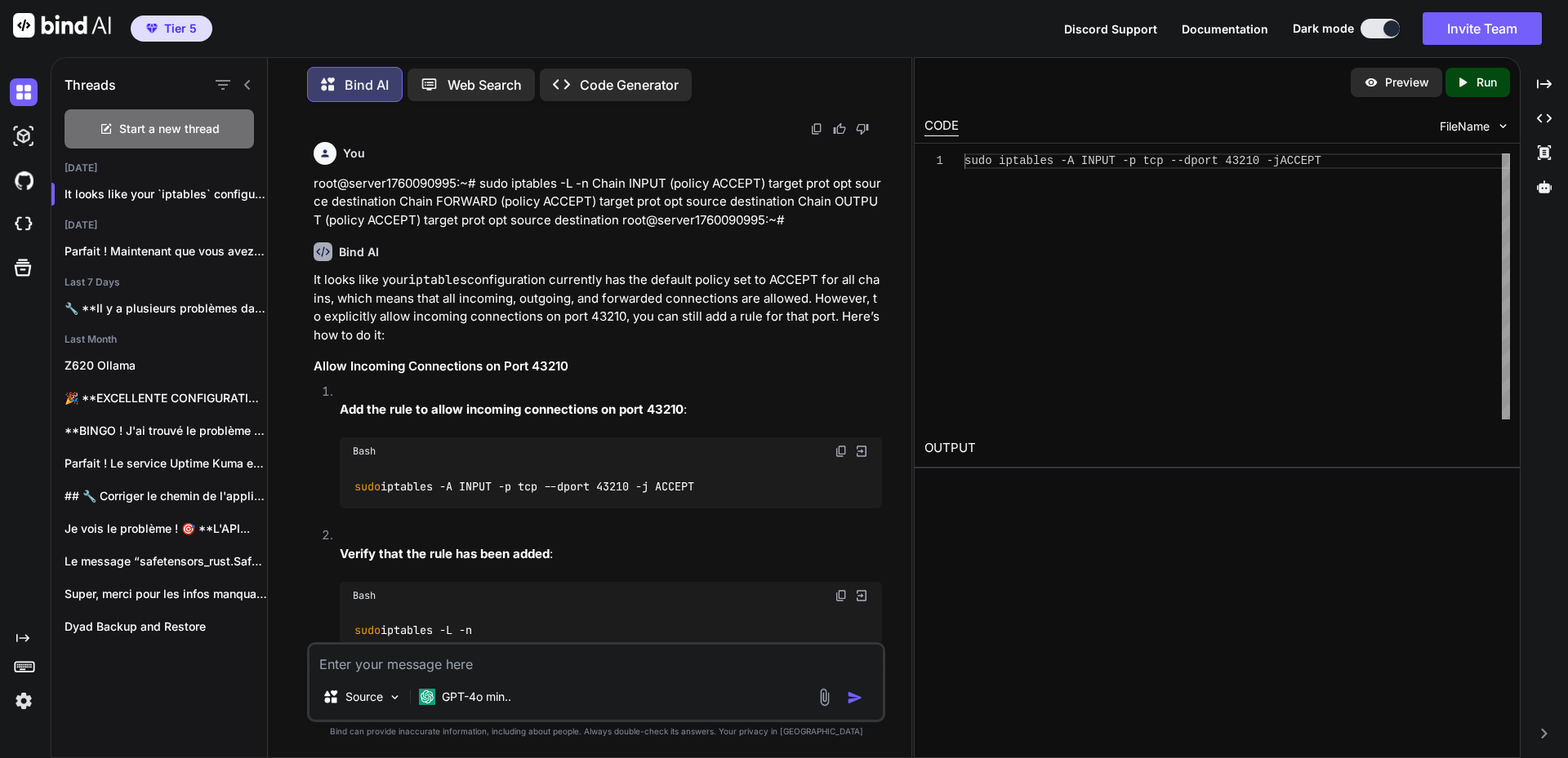
scroll to position [2113, 0]
